Goal: Task Accomplishment & Management: Manage account settings

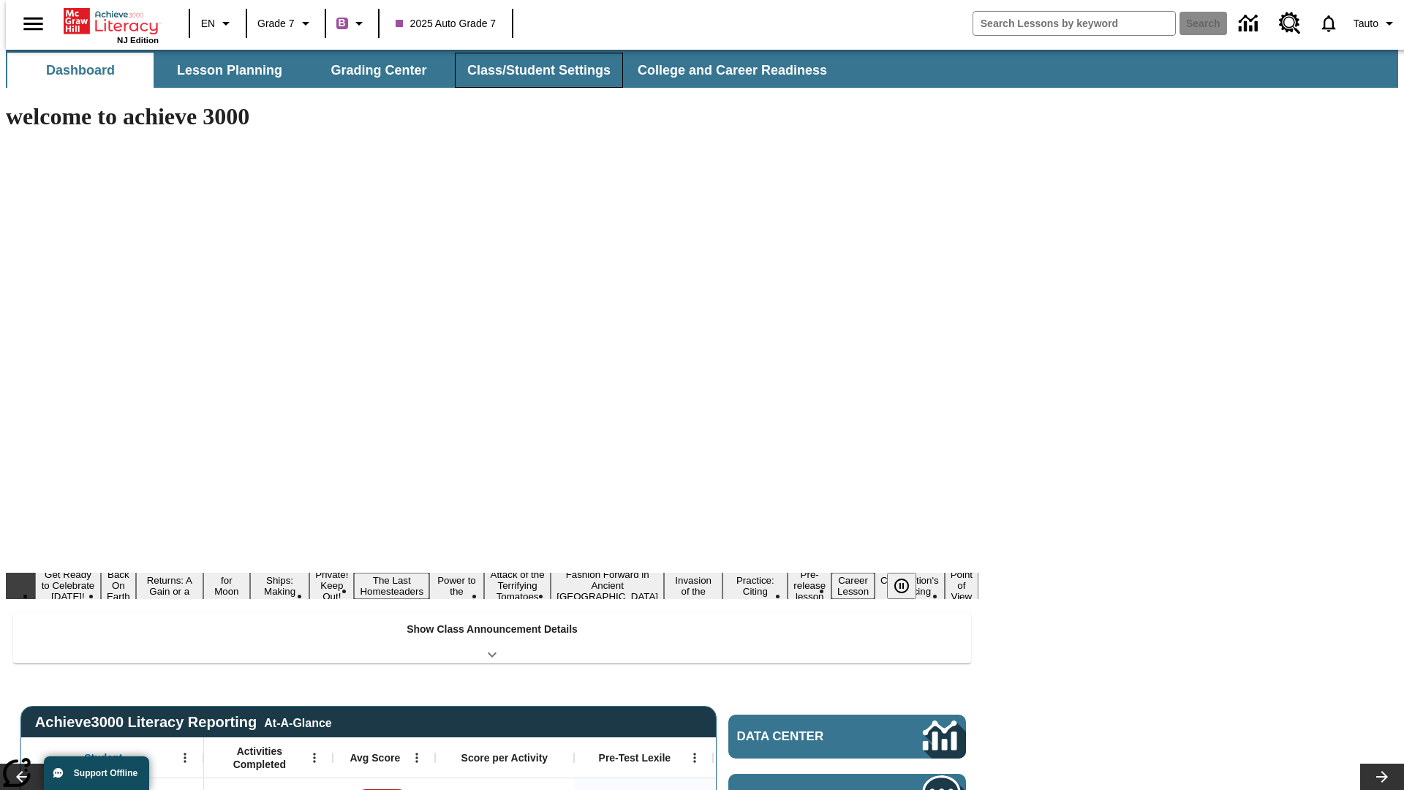
click at [531, 70] on button "Class/Student Settings" at bounding box center [539, 70] width 168 height 35
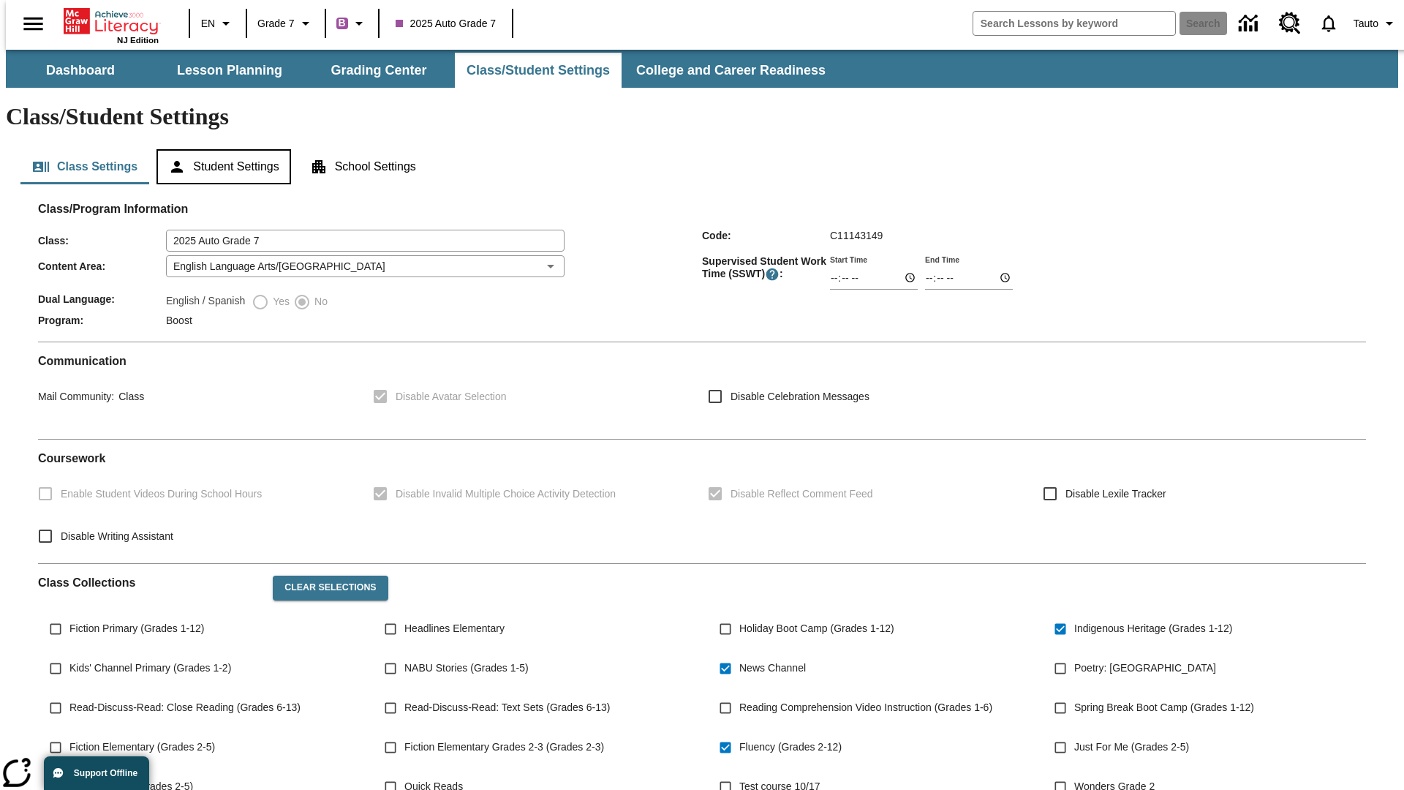
click at [220, 149] on button "Student Settings" at bounding box center [223, 166] width 134 height 35
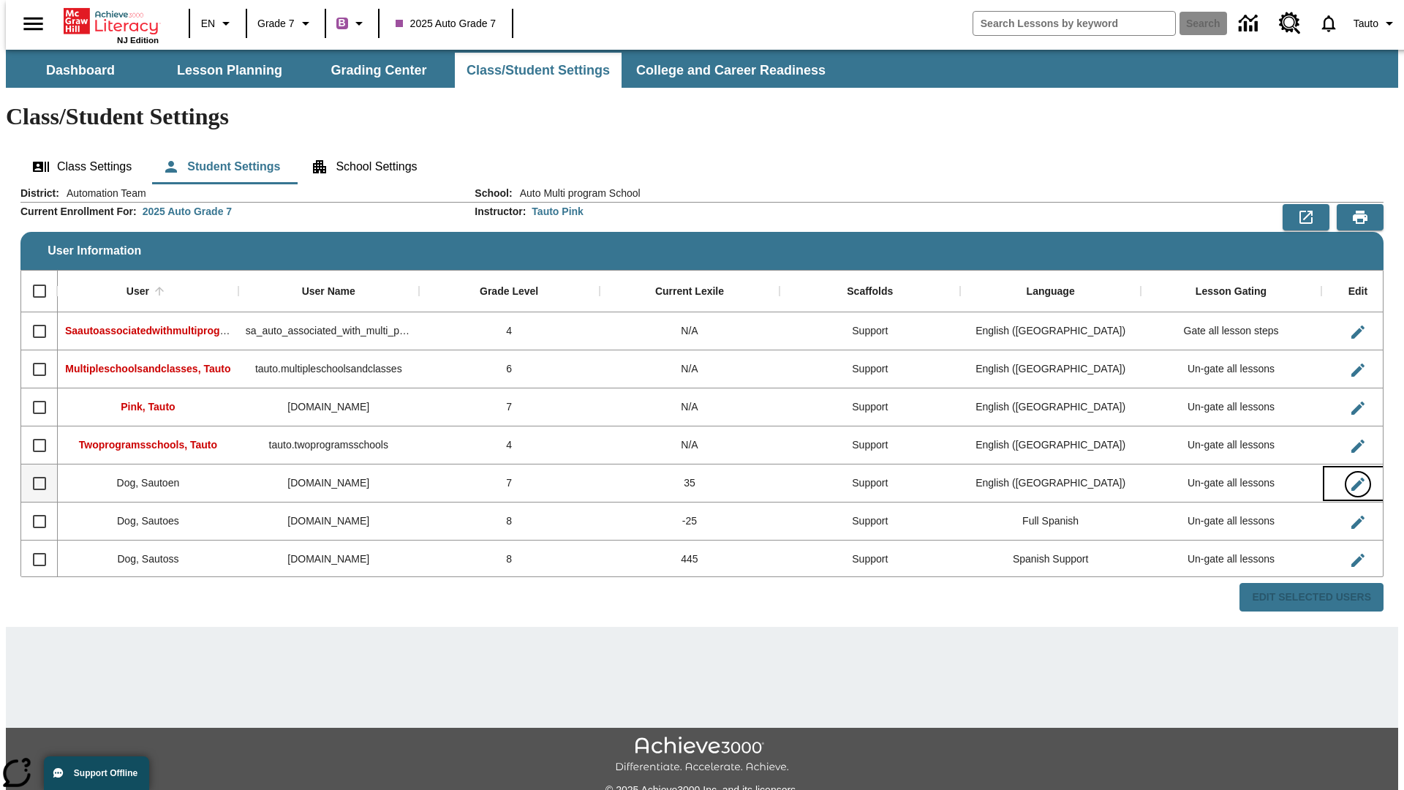
click at [1351, 477] on icon "Edit User" at bounding box center [1357, 483] width 13 height 13
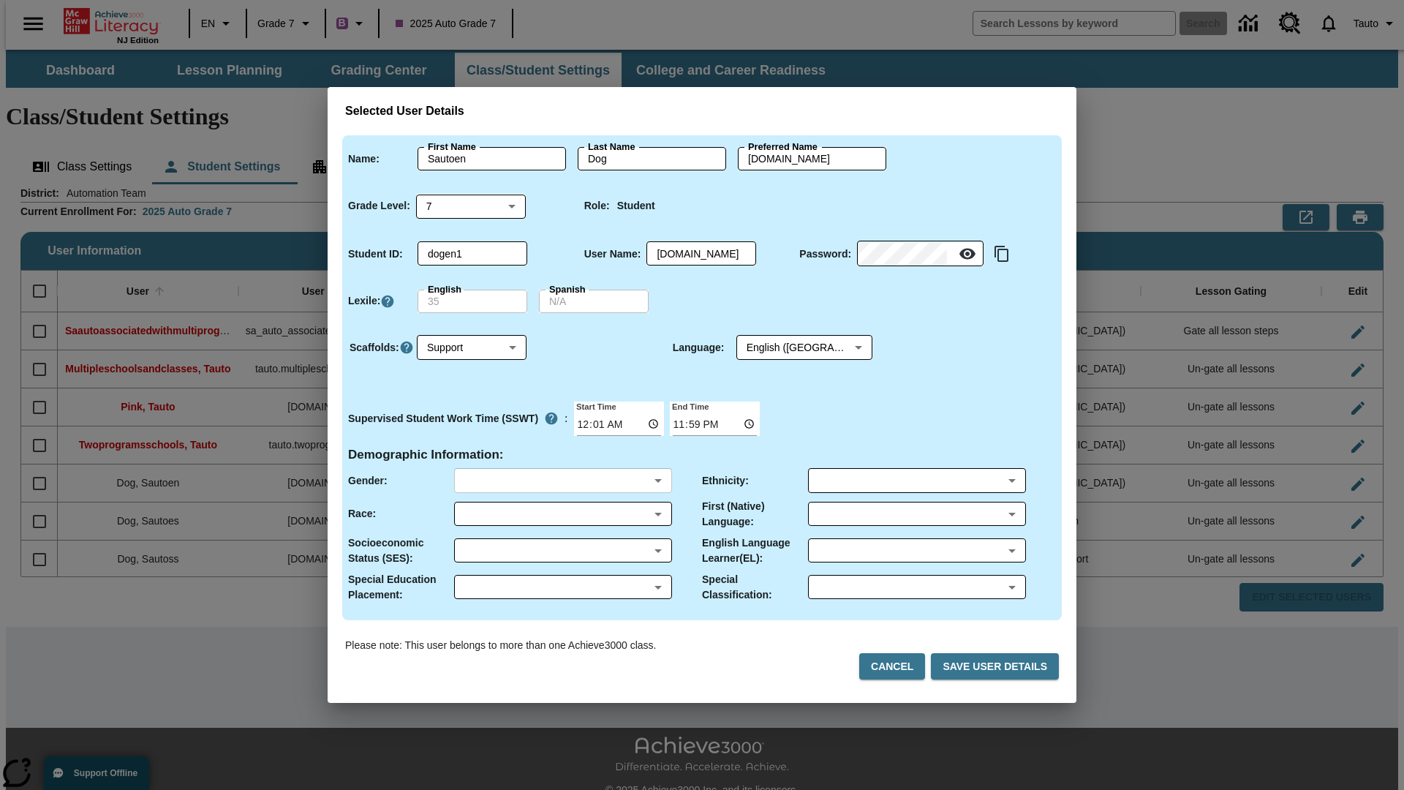
click at [562, 480] on body "Skip to main content NJ Edition EN Grade 7 B 2025 Auto Grade 7 Search 0 Tauto D…" at bounding box center [702, 436] width 1392 height 772
click at [562, 513] on body "Skip to main content NJ Edition EN Grade 7 B 2025 Auto Grade 7 Search 0 Tauto D…" at bounding box center [702, 436] width 1392 height 772
click at [562, 550] on body "Skip to main content NJ Edition EN Grade 7 B 2025 Auto Grade 7 Search 0 Tauto D…" at bounding box center [702, 436] width 1392 height 772
